Goal: Information Seeking & Learning: Learn about a topic

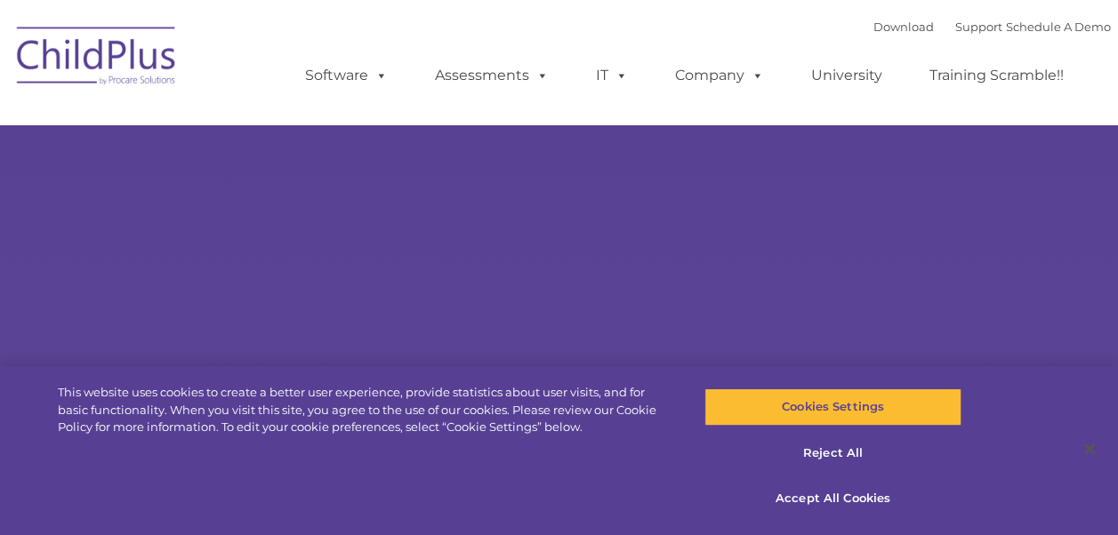
select select "MEDIUM"
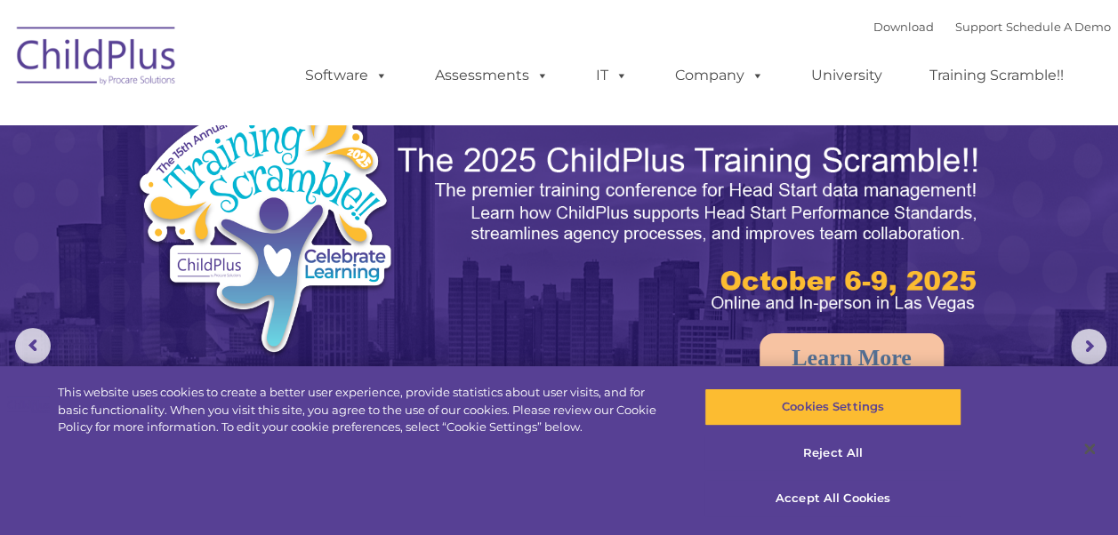
click at [825, 266] on img at bounding box center [690, 229] width 589 height 176
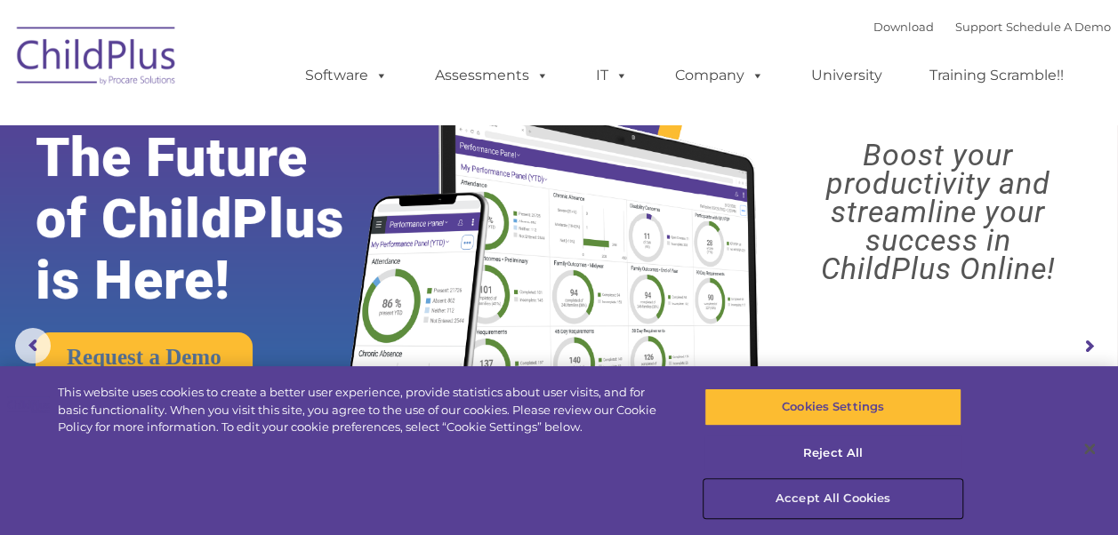
click at [854, 491] on button "Accept All Cookies" at bounding box center [832, 498] width 257 height 37
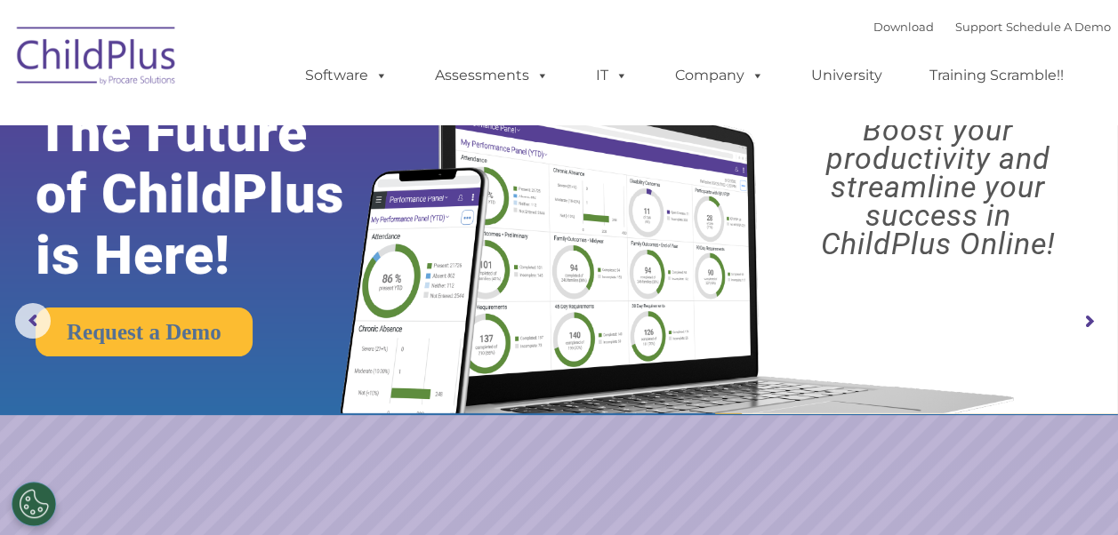
scroll to position [73, 0]
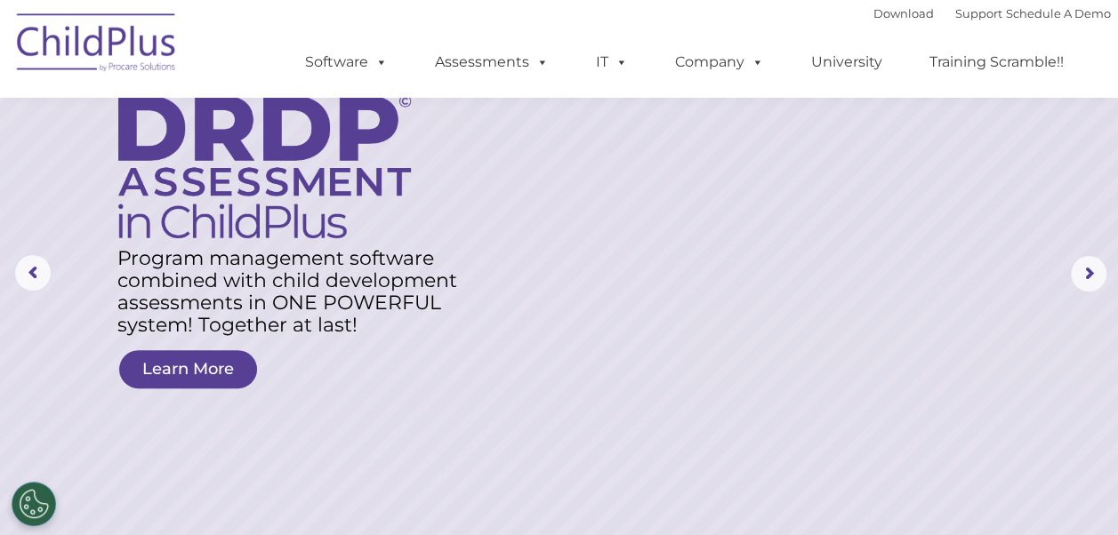
drag, startPoint x: 1122, startPoint y: 101, endPoint x: 1108, endPoint y: 75, distance: 30.2
click at [1108, 75] on ul "Software ChildPlus: The original and most widely-used Head Start data managemen…" at bounding box center [689, 62] width 841 height 71
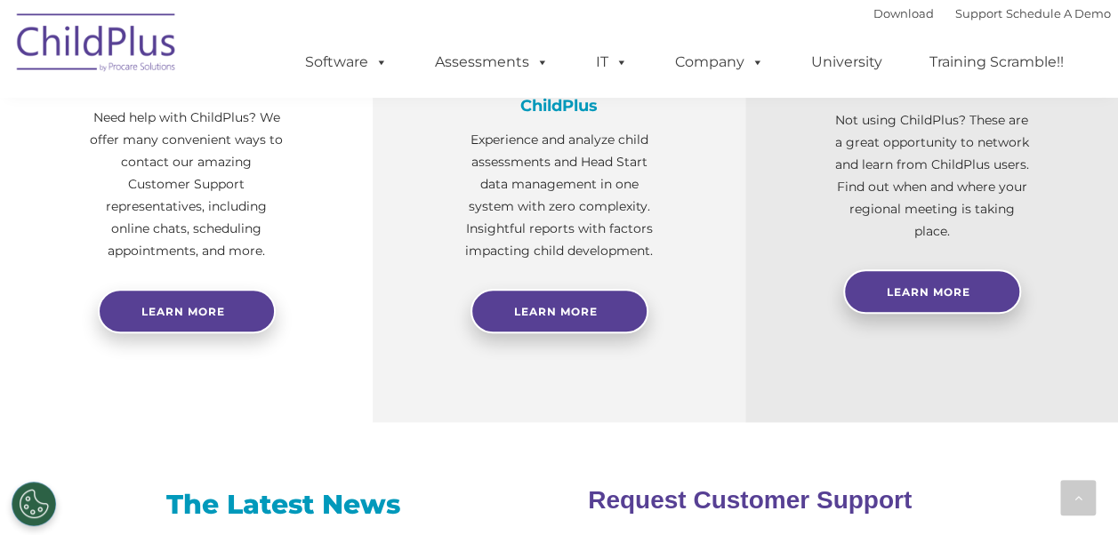
scroll to position [769, 0]
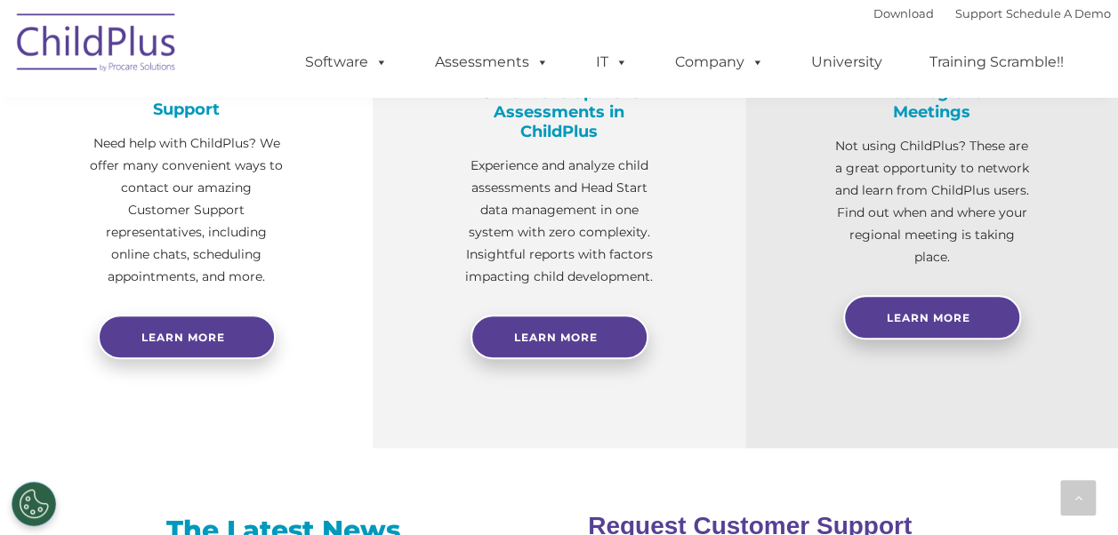
click at [1107, 244] on div "Free Regional Meetings Not using ChildPlus? These are a great opportunity to ne…" at bounding box center [931, 186] width 373 height 524
click at [861, 63] on link "University" at bounding box center [846, 62] width 107 height 36
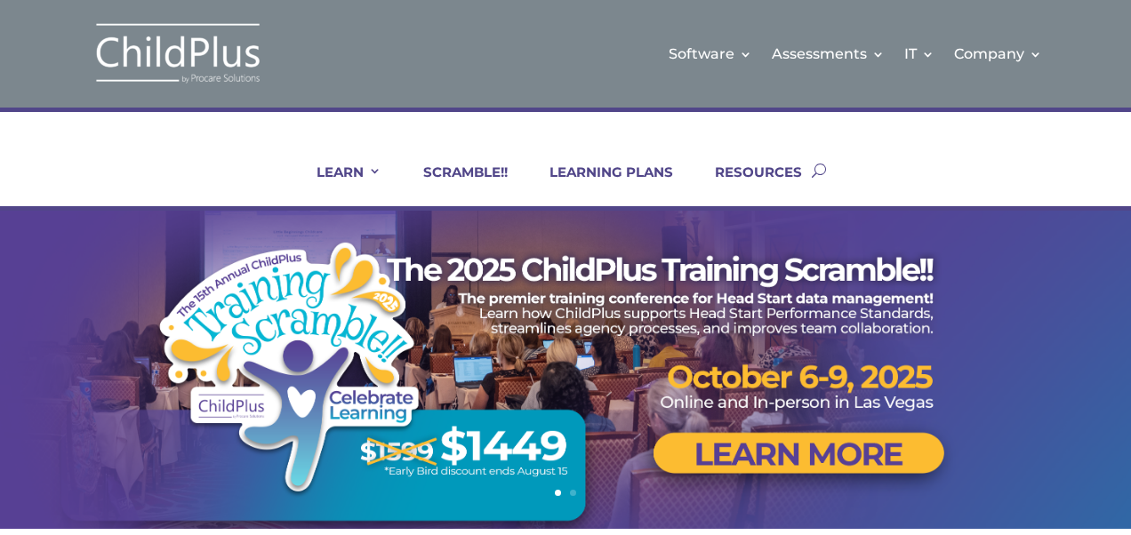
click at [1030, 2] on div "Software Learn More Features Schedule A Demo Getting Started Assessments Learn …" at bounding box center [565, 54] width 1131 height 108
